Goal: Task Accomplishment & Management: Manage account settings

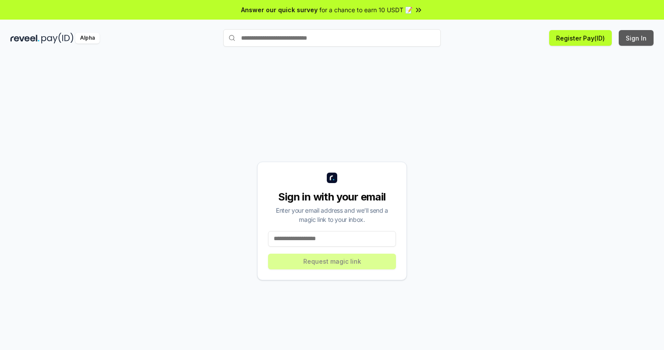
click at [637, 38] on button "Sign In" at bounding box center [636, 38] width 35 height 16
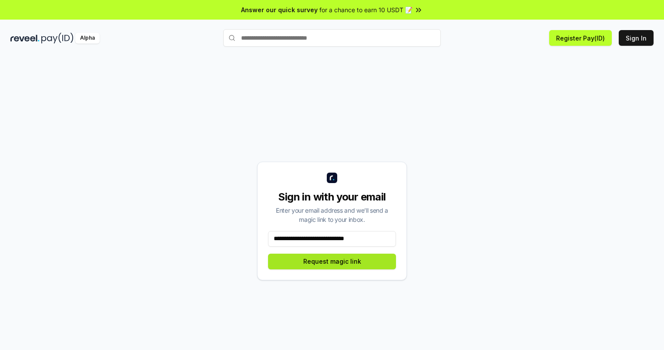
type input "**********"
click at [332, 261] on button "Request magic link" at bounding box center [332, 261] width 128 height 16
